Goal: Task Accomplishment & Management: Manage account settings

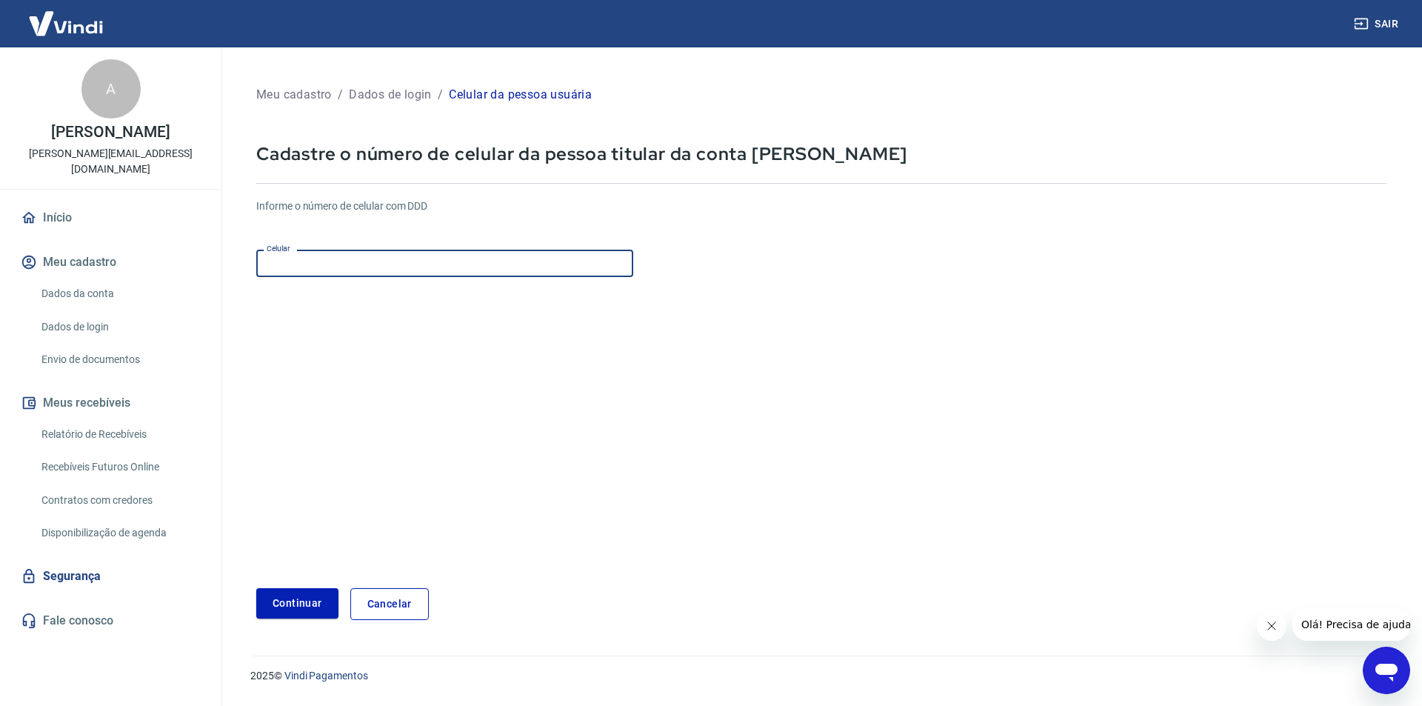
click at [486, 265] on input "Celular" at bounding box center [444, 263] width 377 height 27
type input "[PHONE_NUMBER]"
click at [256, 588] on button "Continuar" at bounding box center [297, 603] width 82 height 30
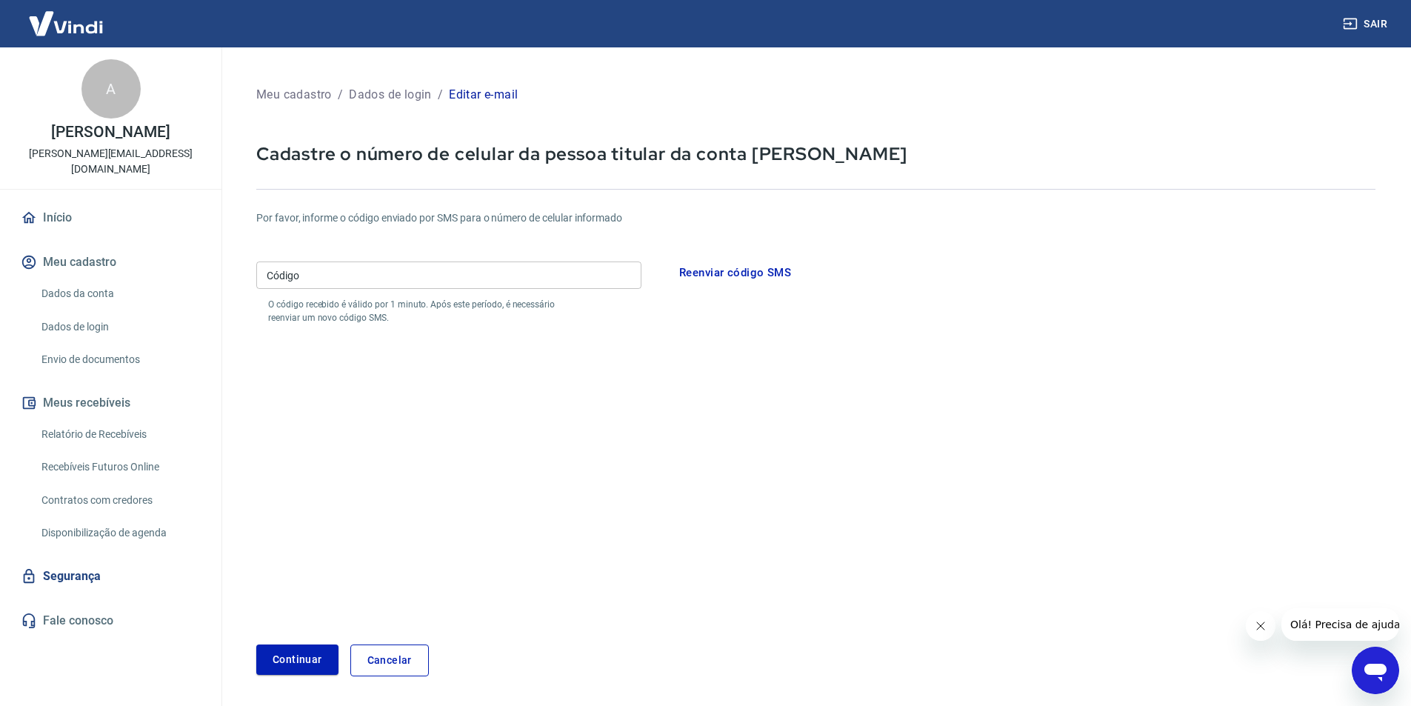
click at [460, 267] on input "Código" at bounding box center [448, 274] width 385 height 27
type input "201185"
click at [304, 652] on button "Continuar" at bounding box center [297, 659] width 82 height 30
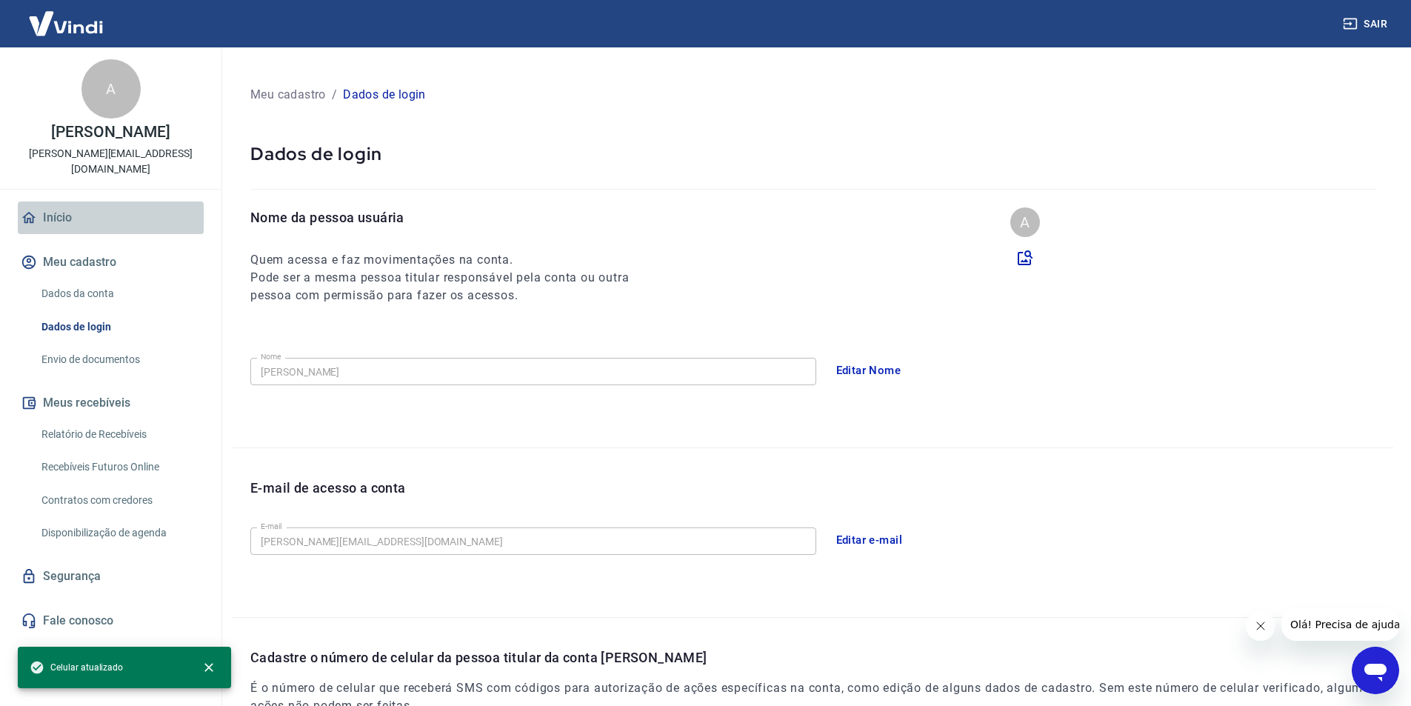
click at [90, 229] on link "Início" at bounding box center [111, 217] width 186 height 33
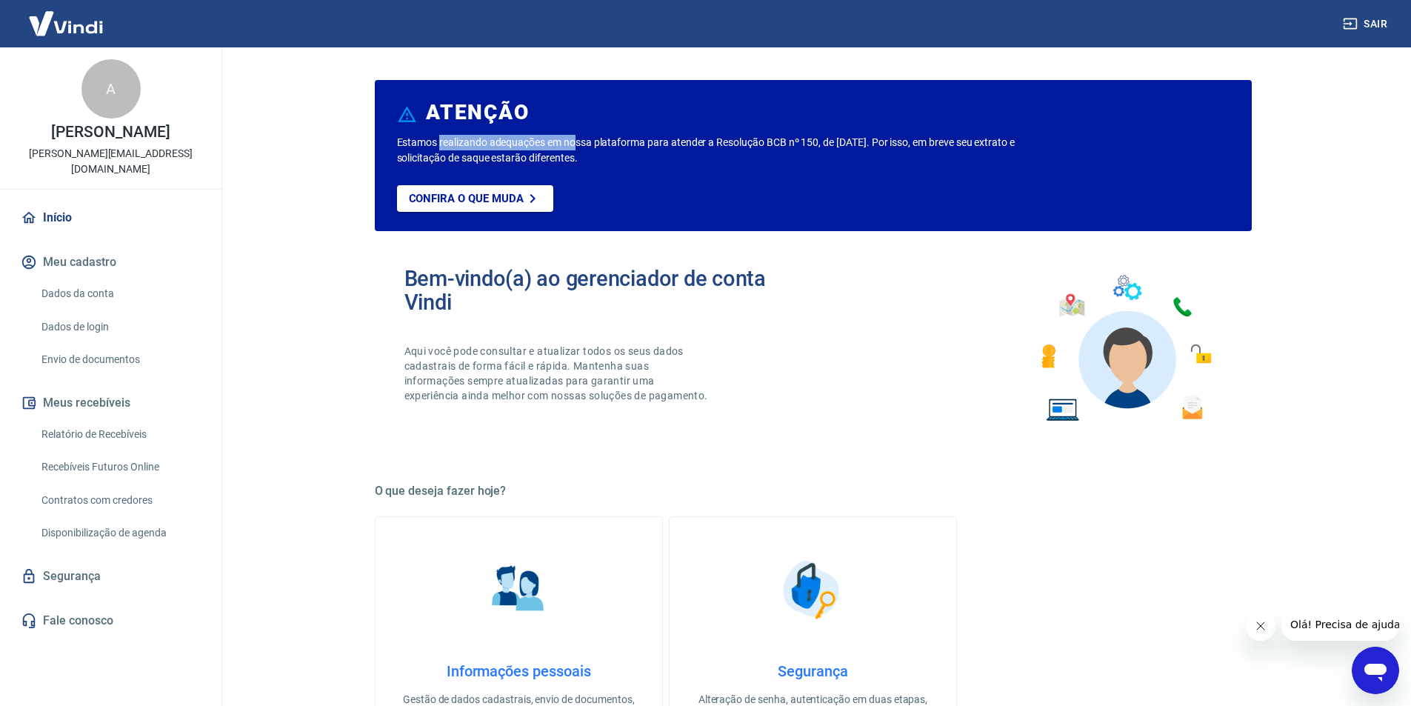
drag, startPoint x: 442, startPoint y: 144, endPoint x: 578, endPoint y: 143, distance: 135.5
click at [578, 143] on p "Estamos realizando adequações em nossa plataforma para atender a Resolução BCB …" at bounding box center [730, 150] width 666 height 31
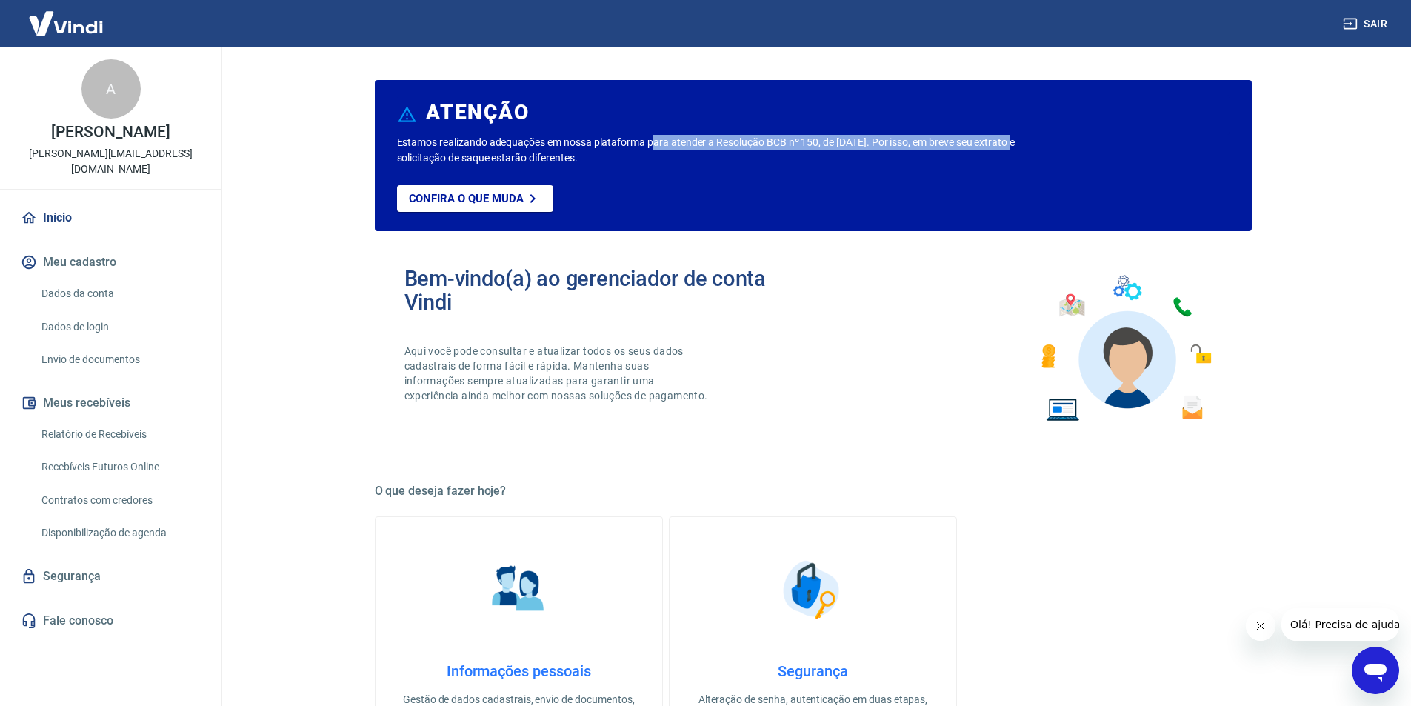
drag, startPoint x: 656, startPoint y: 141, endPoint x: 1020, endPoint y: 141, distance: 364.3
click at [1020, 141] on p "Estamos realizando adequações em nossa plataforma para atender a Resolução BCB …" at bounding box center [730, 150] width 666 height 31
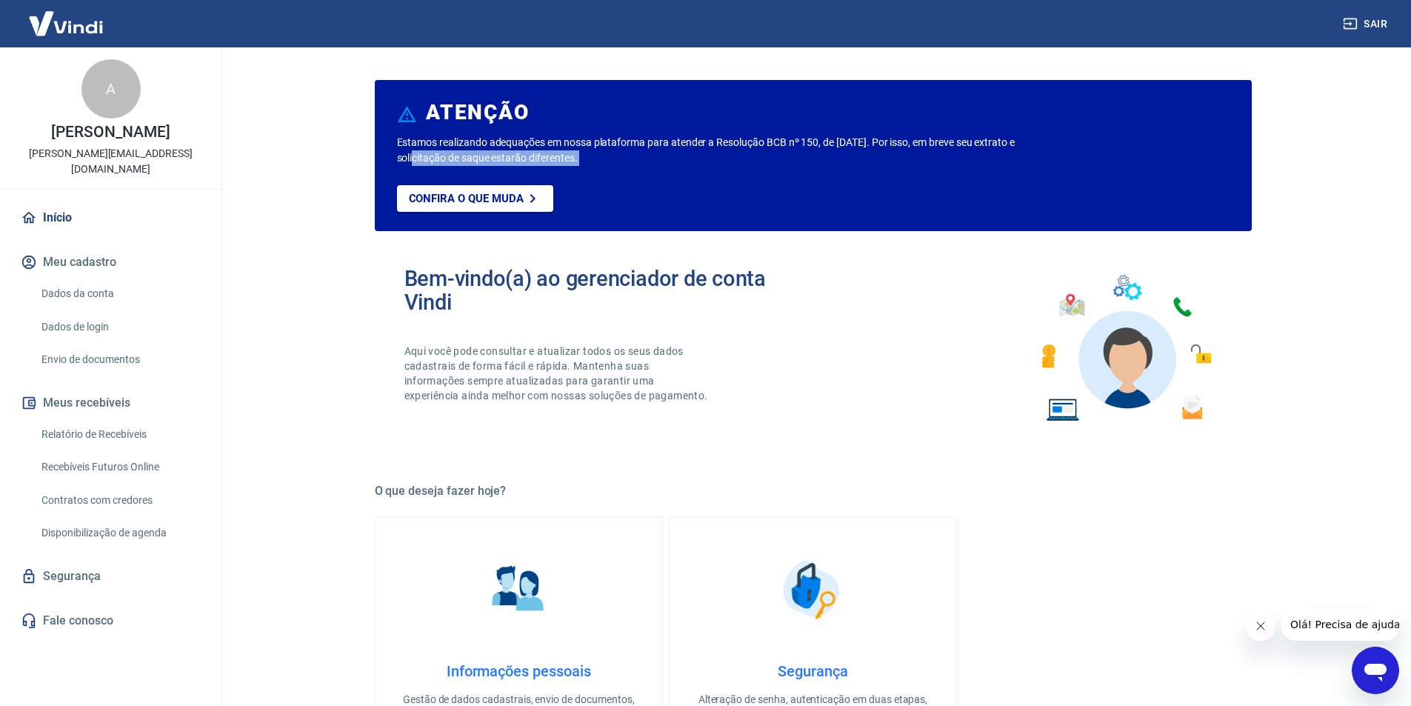
drag, startPoint x: 403, startPoint y: 159, endPoint x: 607, endPoint y: 166, distance: 204.5
click at [606, 166] on div "Estamos realizando adequações em nossa plataforma para atender a Resolução BCB …" at bounding box center [813, 183] width 832 height 96
click at [875, 350] on div "Bem-vindo(a) ao gerenciador de conta Vindi Aqui você pode consultar e atualizar…" at bounding box center [813, 348] width 877 height 211
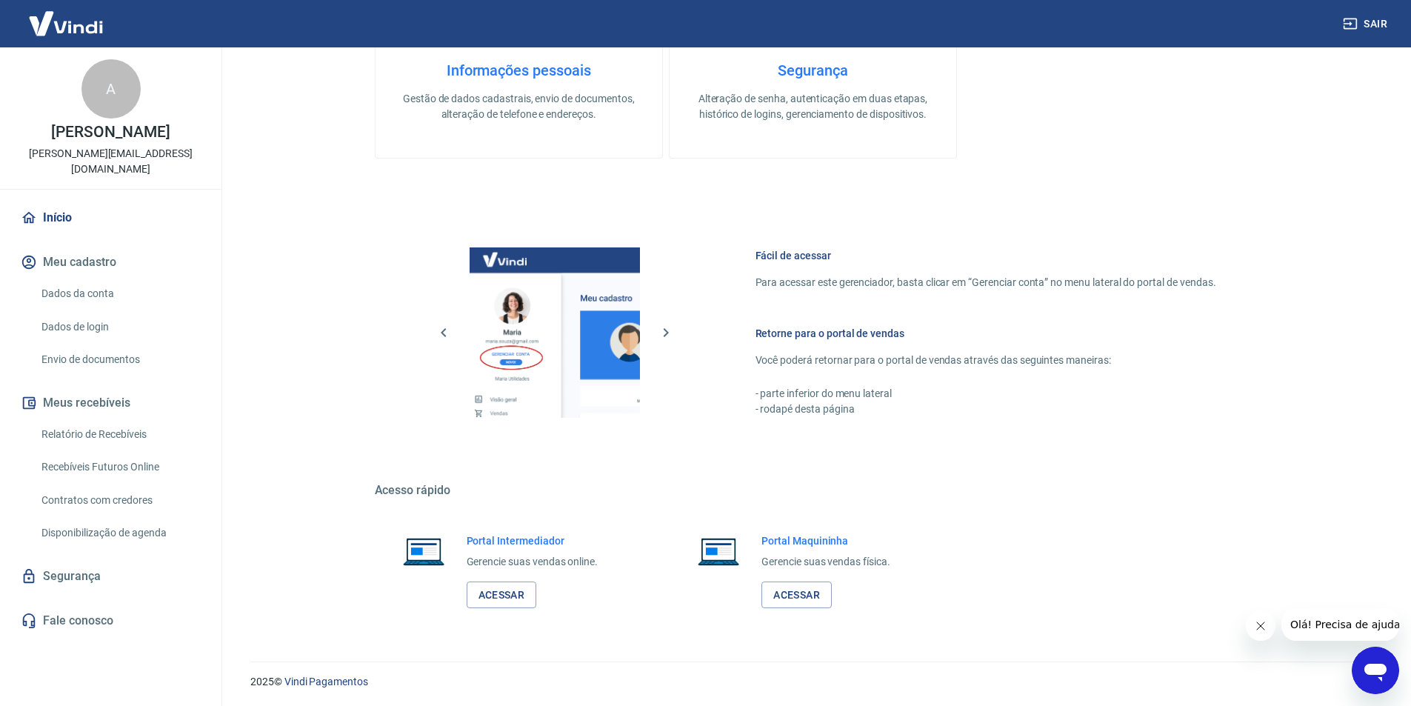
scroll to position [602, 0]
click at [58, 238] on div "Início Meu cadastro Dados da conta Dados de login Envio de documentos Meus rece…" at bounding box center [110, 418] width 221 height 435
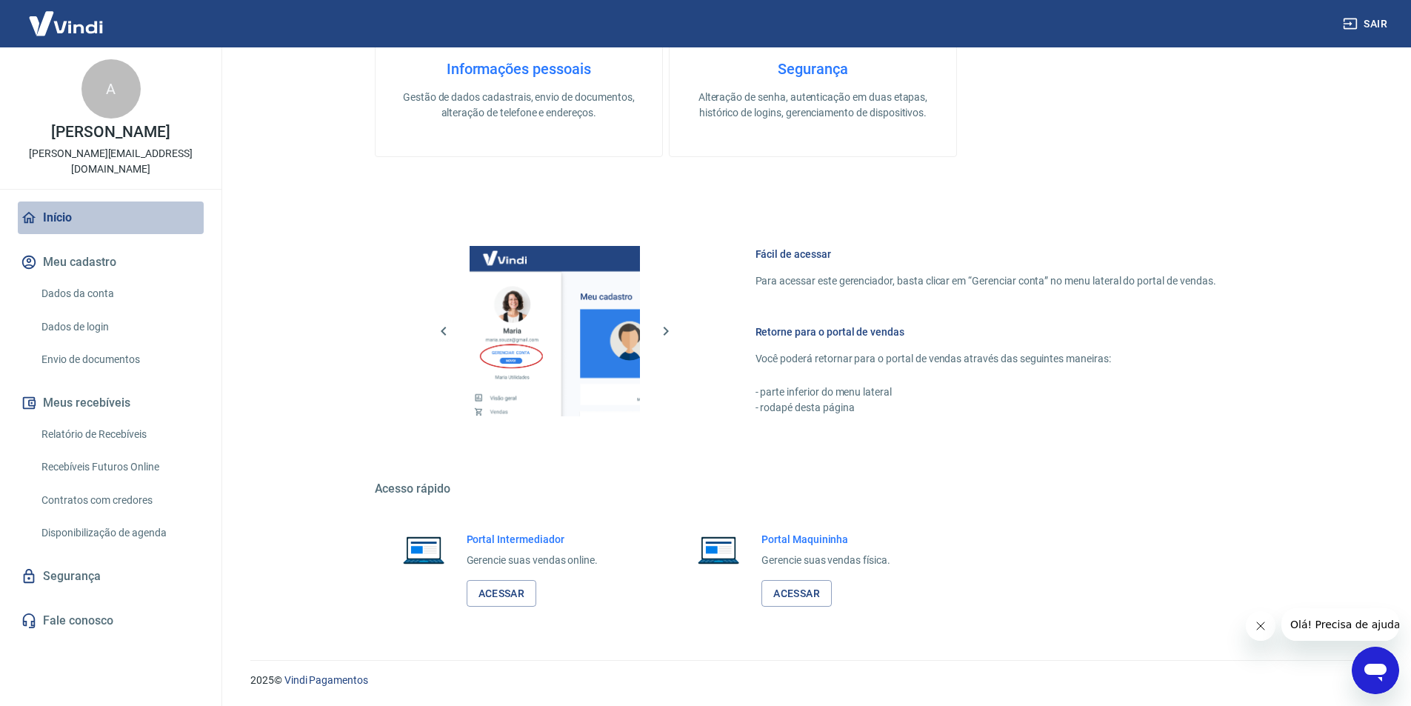
click at [67, 228] on link "Início" at bounding box center [111, 217] width 186 height 33
